Goal: Transaction & Acquisition: Purchase product/service

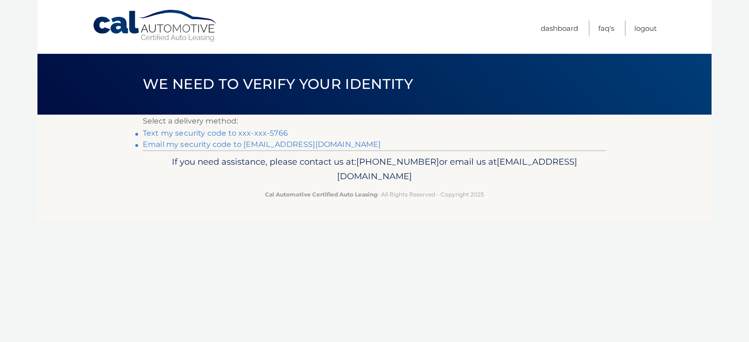
click at [188, 134] on link "Text my security code to xxx-xxx-5766" at bounding box center [215, 133] width 145 height 9
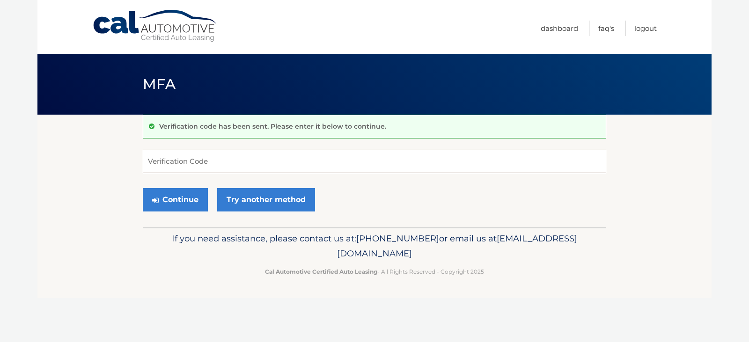
click at [225, 159] on input "Verification Code" at bounding box center [374, 161] width 463 height 23
type input "052639"
click at [143, 188] on button "Continue" at bounding box center [175, 199] width 65 height 23
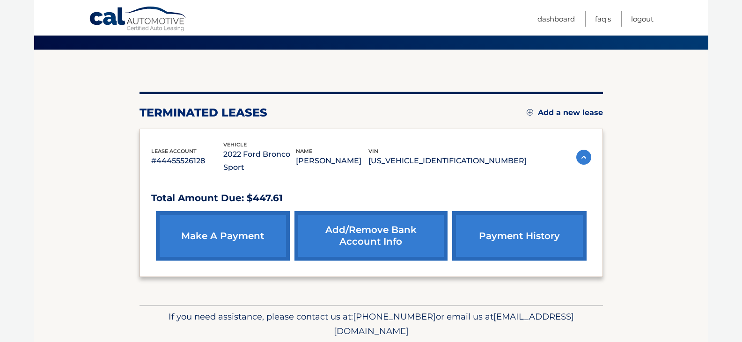
scroll to position [43, 0]
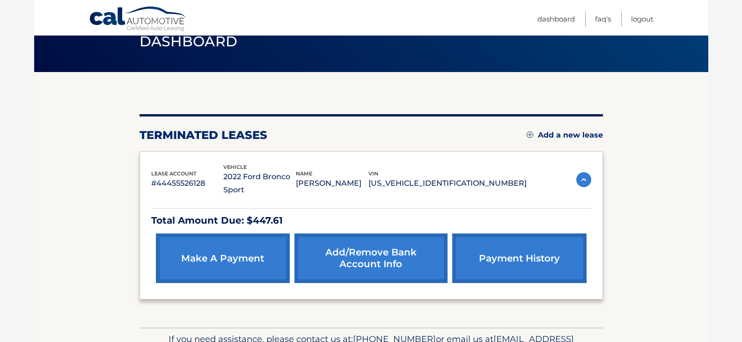
click at [560, 134] on link "Add a new lease" at bounding box center [564, 135] width 76 height 9
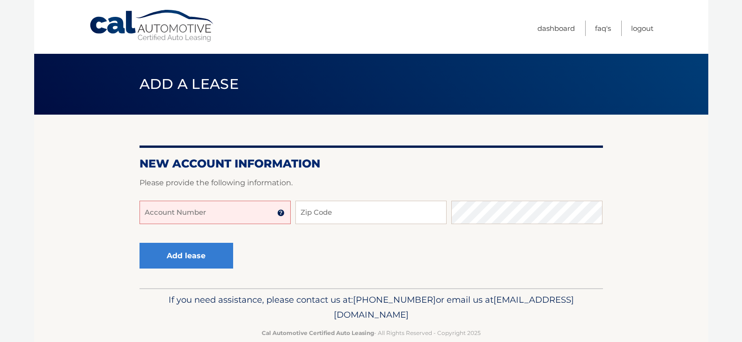
click at [246, 212] on input "Account Number" at bounding box center [214, 212] width 151 height 23
type input "44455974770"
click at [139, 243] on button "Add lease" at bounding box center [186, 256] width 94 height 26
click at [351, 217] on input "Zip Code" at bounding box center [370, 212] width 151 height 23
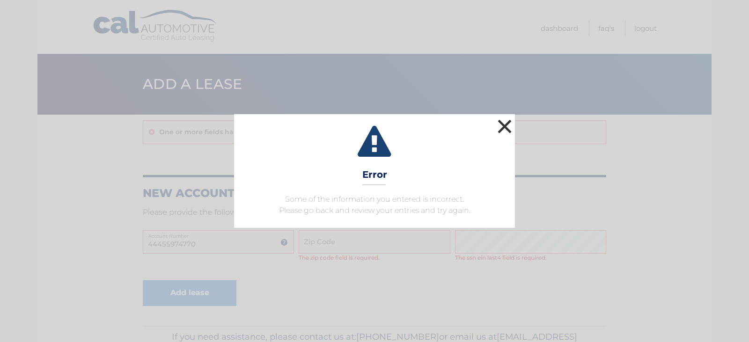
click at [500, 122] on button "×" at bounding box center [504, 126] width 19 height 19
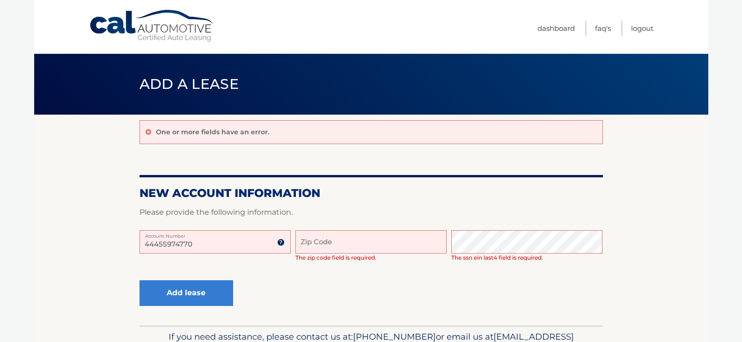
click at [325, 238] on input "Zip Code" at bounding box center [370, 241] width 151 height 23
type input "11754"
click at [139, 280] on button "Add lease" at bounding box center [186, 293] width 94 height 26
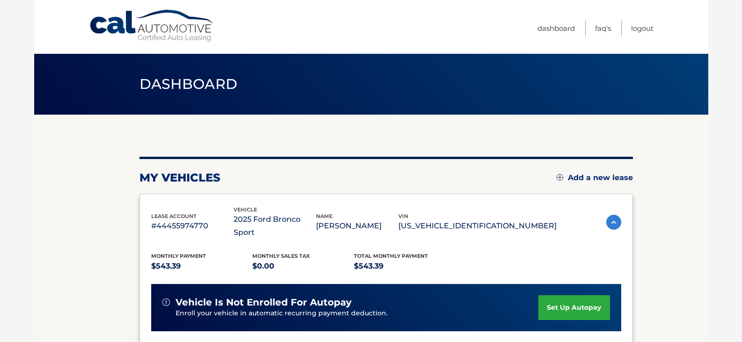
scroll to position [141, 0]
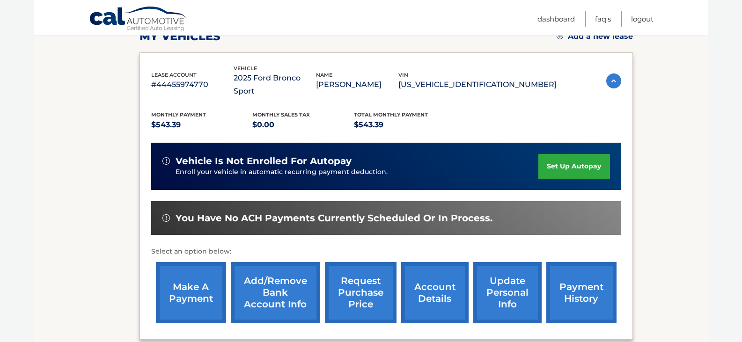
click at [176, 280] on link "make a payment" at bounding box center [191, 292] width 70 height 61
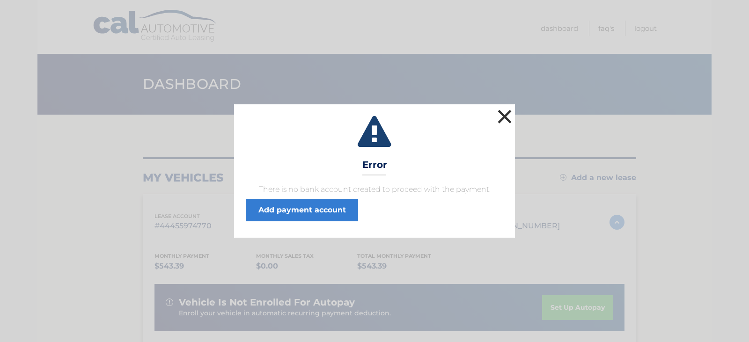
click at [504, 118] on button "×" at bounding box center [504, 116] width 19 height 19
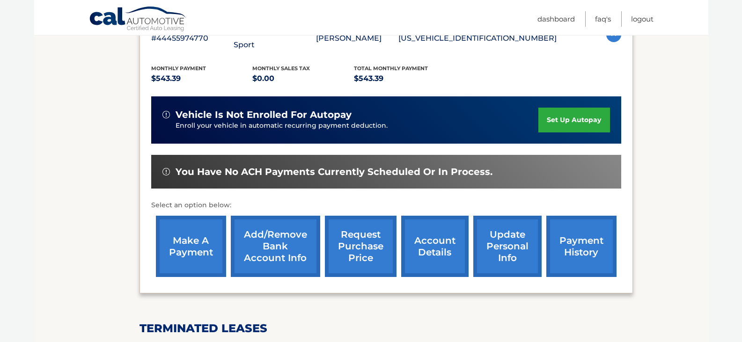
scroll to position [182, 0]
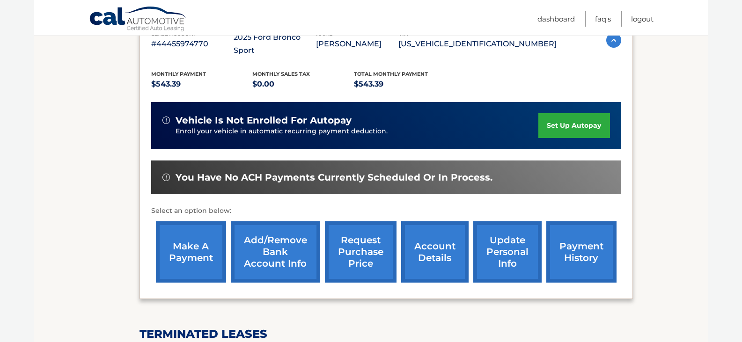
click at [256, 238] on link "Add/Remove bank account info" at bounding box center [275, 251] width 89 height 61
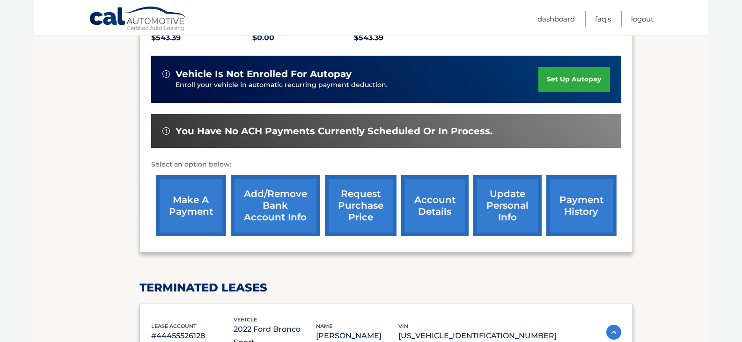
scroll to position [210, 0]
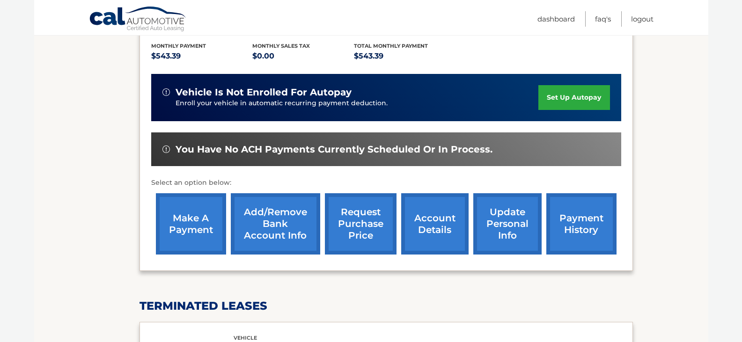
click at [178, 197] on link "make a payment" at bounding box center [191, 223] width 70 height 61
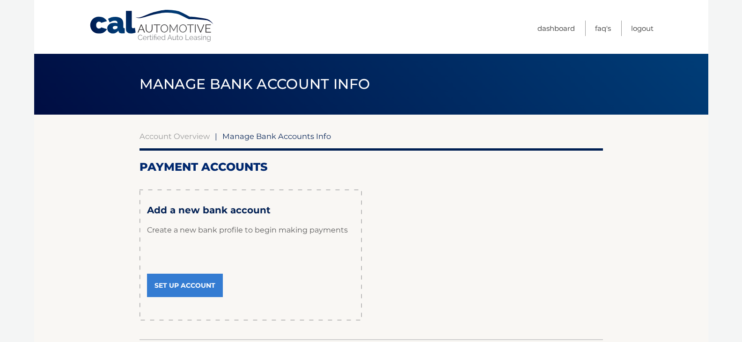
click at [195, 286] on link "Set Up Account" at bounding box center [185, 285] width 76 height 23
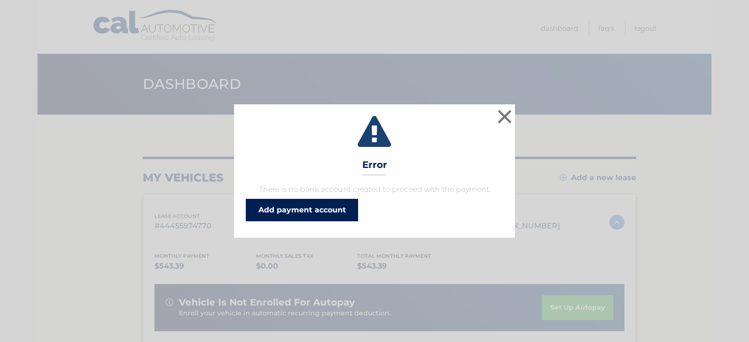
click at [327, 207] on link "Add payment account" at bounding box center [302, 210] width 112 height 22
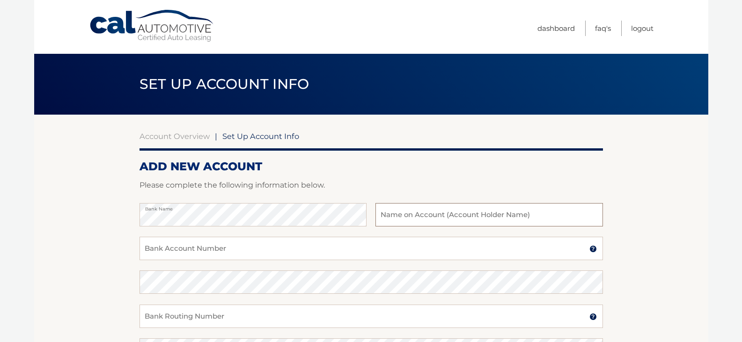
click at [428, 220] on input "text" at bounding box center [488, 214] width 227 height 23
type input "[PERSON_NAME]"
click at [182, 250] on input "Bank Account Number" at bounding box center [370, 248] width 463 height 23
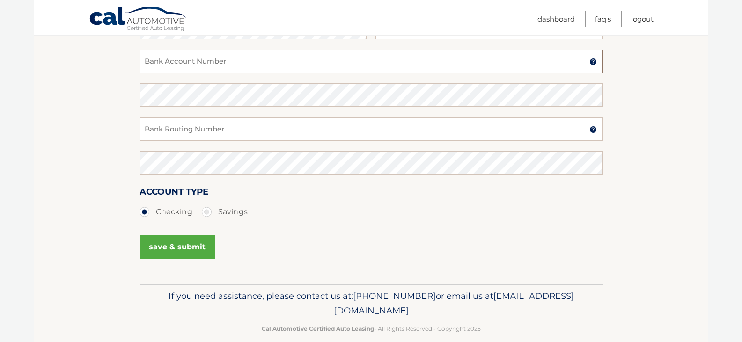
scroll to position [201, 0]
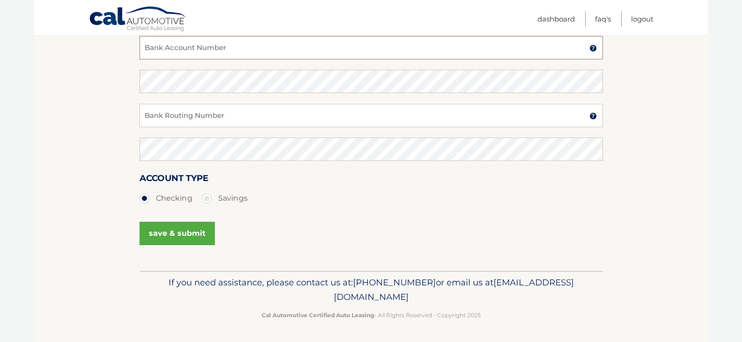
drag, startPoint x: 219, startPoint y: 48, endPoint x: 239, endPoint y: 35, distance: 24.2
click at [218, 48] on input "Bank Account Number" at bounding box center [370, 47] width 463 height 23
type input "90225376"
click at [198, 110] on input "Bank Routing Number" at bounding box center [370, 115] width 463 height 23
click at [173, 120] on input "Bank Routing Number" at bounding box center [370, 115] width 463 height 23
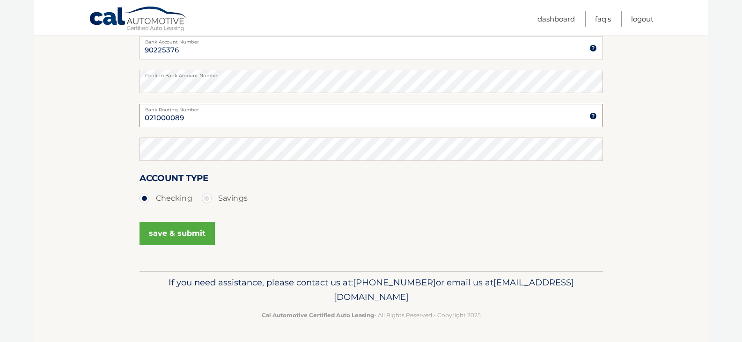
type input "021000089"
click at [192, 227] on button "save & submit" at bounding box center [176, 233] width 75 height 23
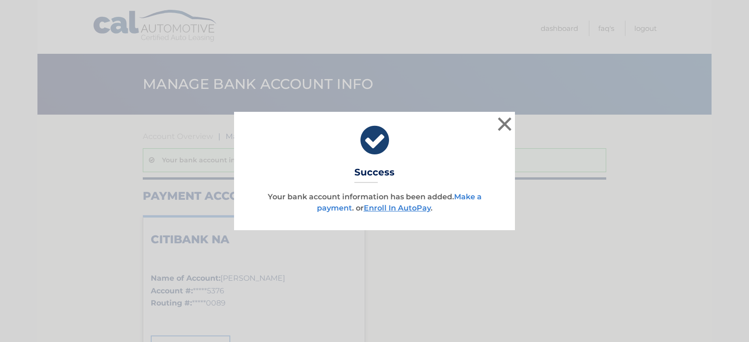
click at [469, 194] on link "Make a payment" at bounding box center [399, 202] width 165 height 20
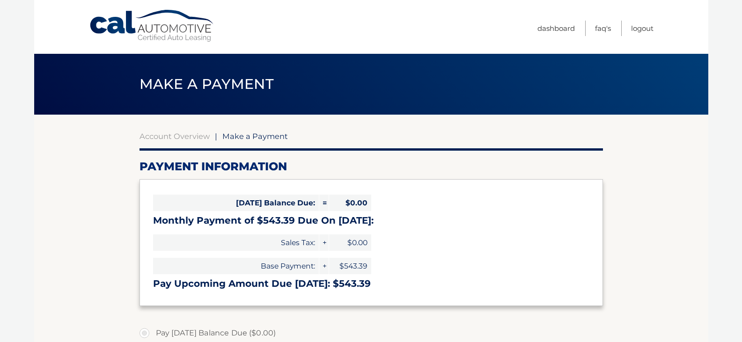
select select "ZjQ2OThmNGItOTIxZC00YzViLTkxOGMtY2UzYTM0NGMyMzA2"
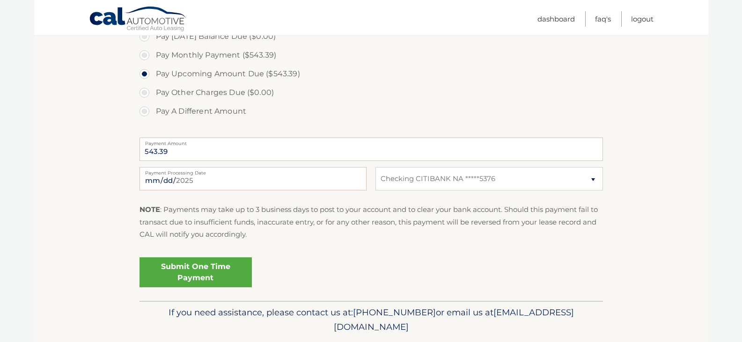
scroll to position [327, 0]
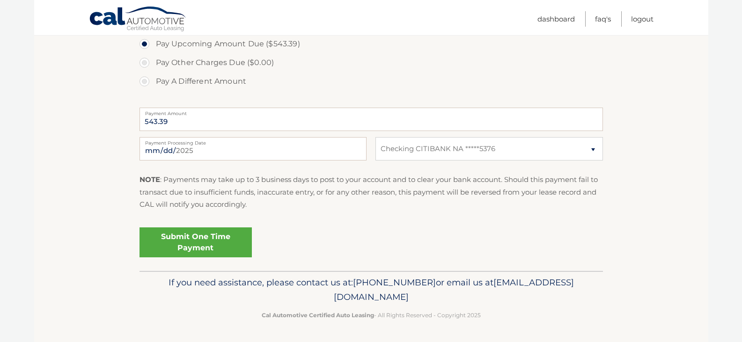
click at [196, 245] on link "Submit One Time Payment" at bounding box center [195, 242] width 112 height 30
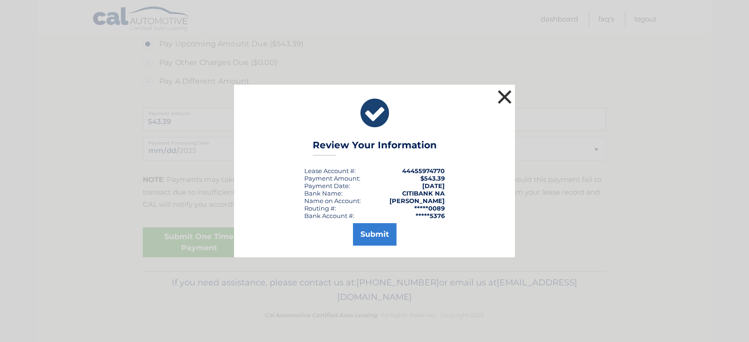
click at [509, 93] on button "×" at bounding box center [504, 97] width 19 height 19
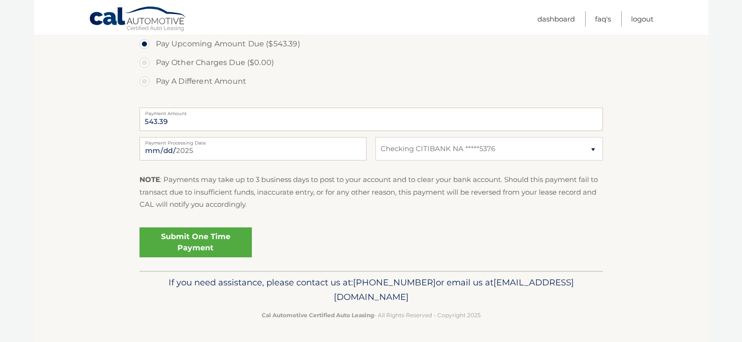
click at [211, 250] on link "Submit One Time Payment" at bounding box center [195, 242] width 112 height 30
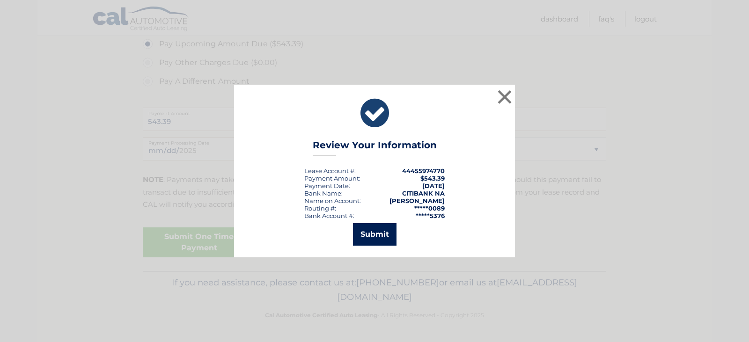
click at [387, 233] on button "Submit" at bounding box center [375, 234] width 44 height 22
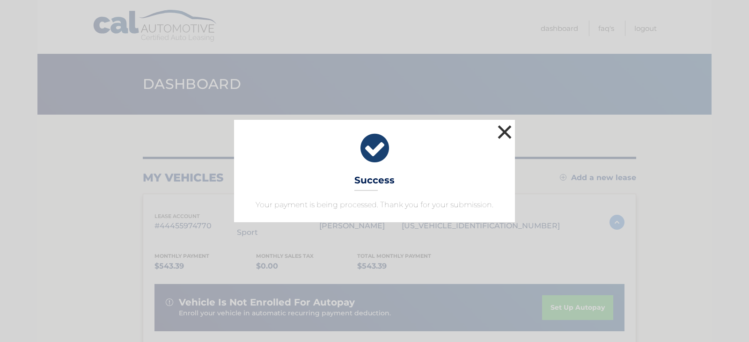
click at [503, 137] on button "×" at bounding box center [504, 132] width 19 height 19
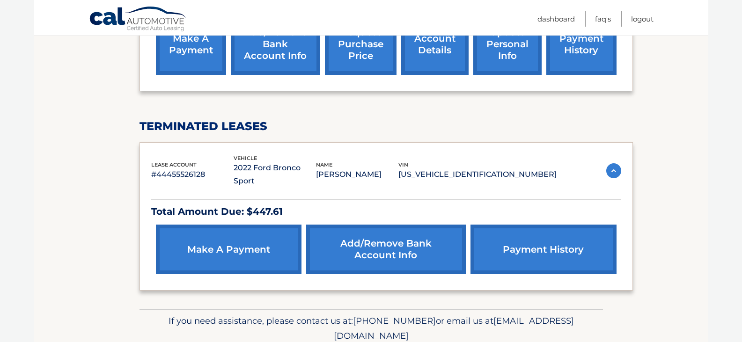
scroll to position [410, 0]
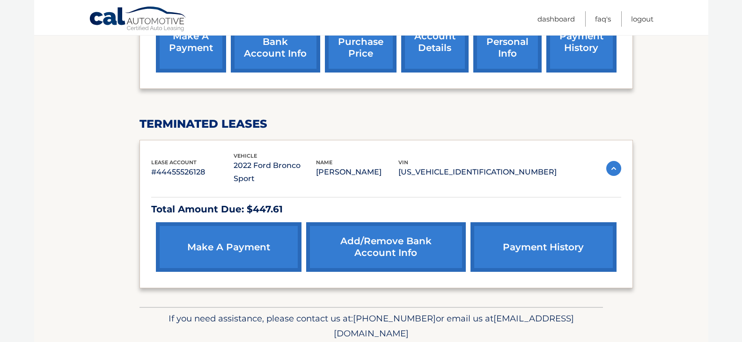
click at [609, 161] on img at bounding box center [613, 168] width 15 height 15
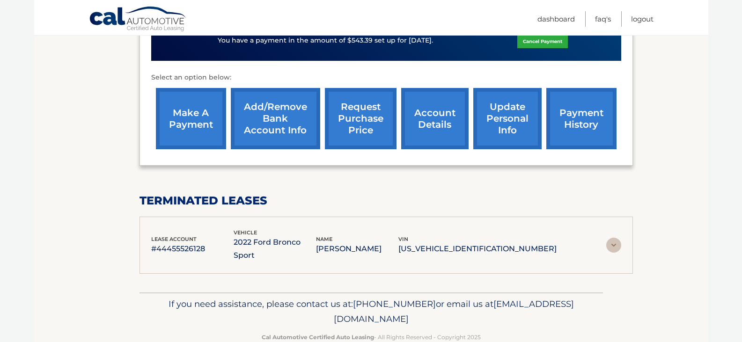
scroll to position [329, 0]
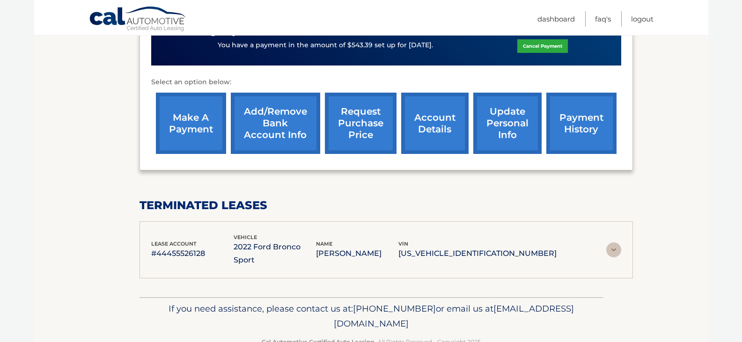
click at [606, 242] on img at bounding box center [613, 249] width 15 height 15
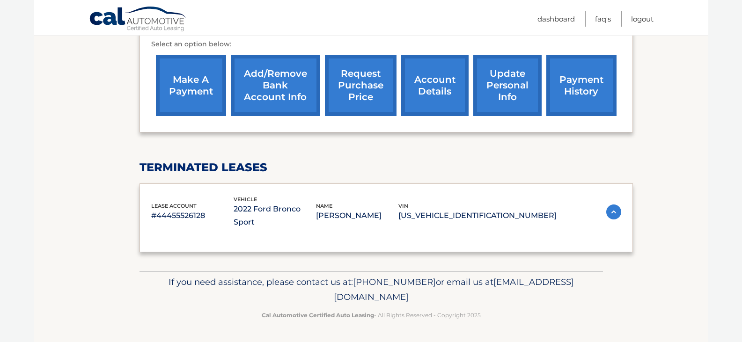
scroll to position [410, 0]
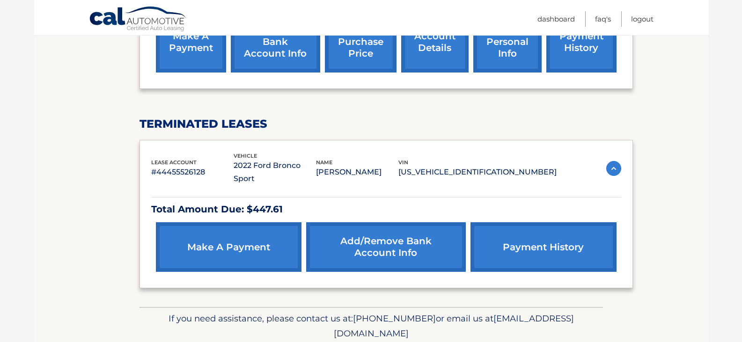
click at [511, 222] on link "payment history" at bounding box center [543, 247] width 146 height 50
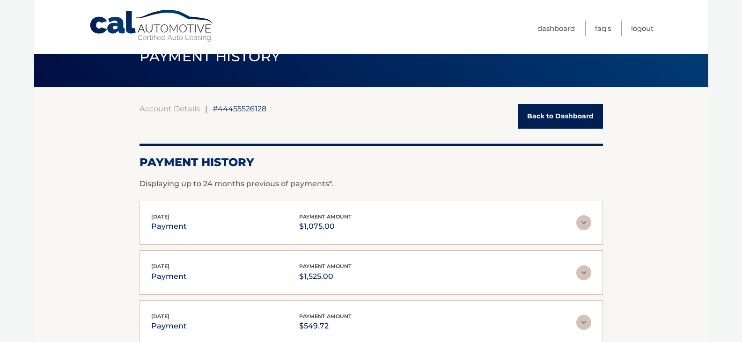
scroll to position [29, 0]
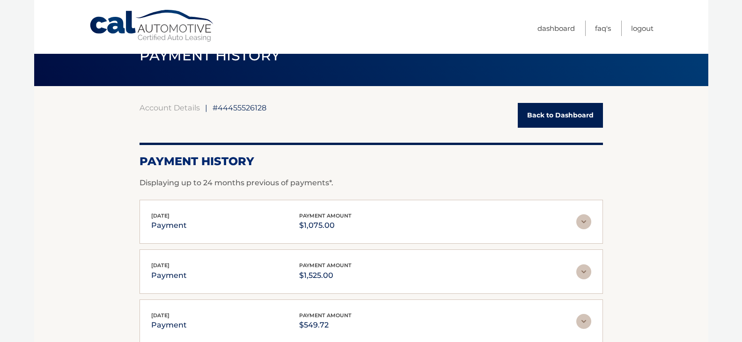
click at [573, 117] on link "Back to Dashboard" at bounding box center [560, 115] width 85 height 25
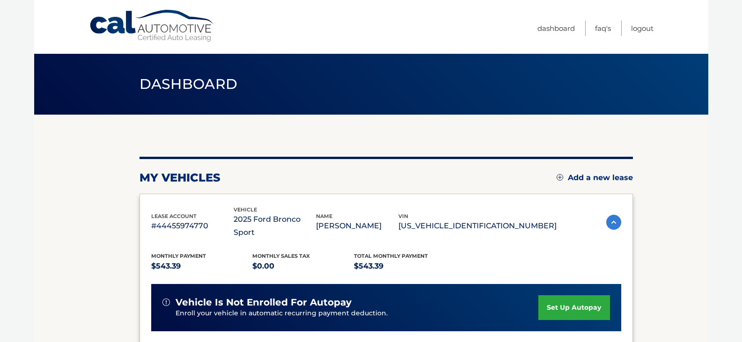
click at [626, 26] on li "Logout" at bounding box center [637, 28] width 32 height 15
click at [635, 29] on link "Logout" at bounding box center [642, 28] width 22 height 15
